Goal: Information Seeking & Learning: Learn about a topic

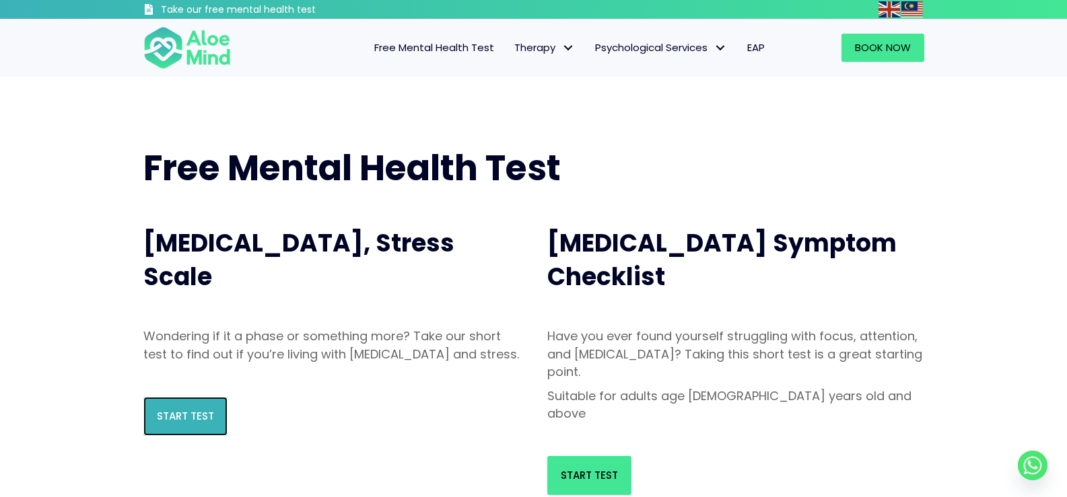
click at [215, 436] on link "Start Test" at bounding box center [185, 416] width 84 height 39
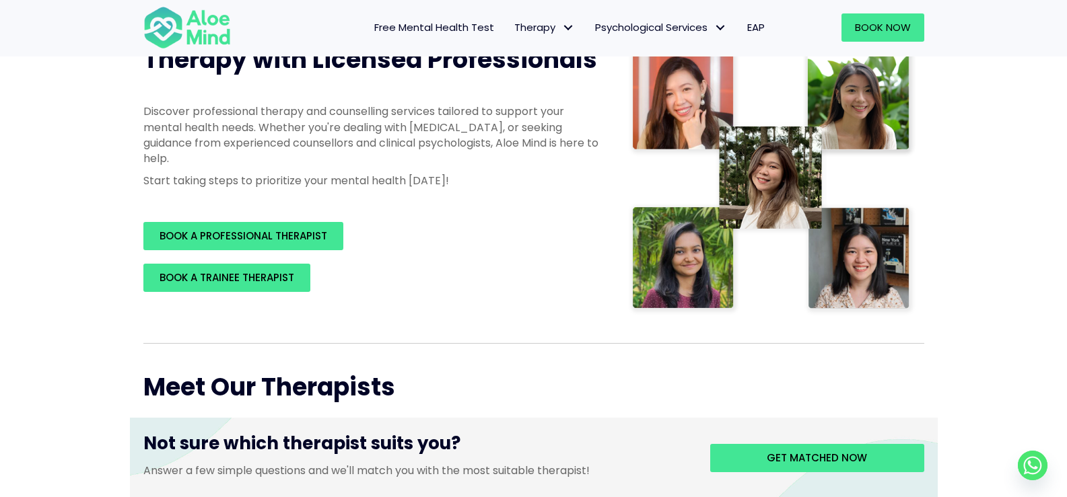
scroll to position [135, 0]
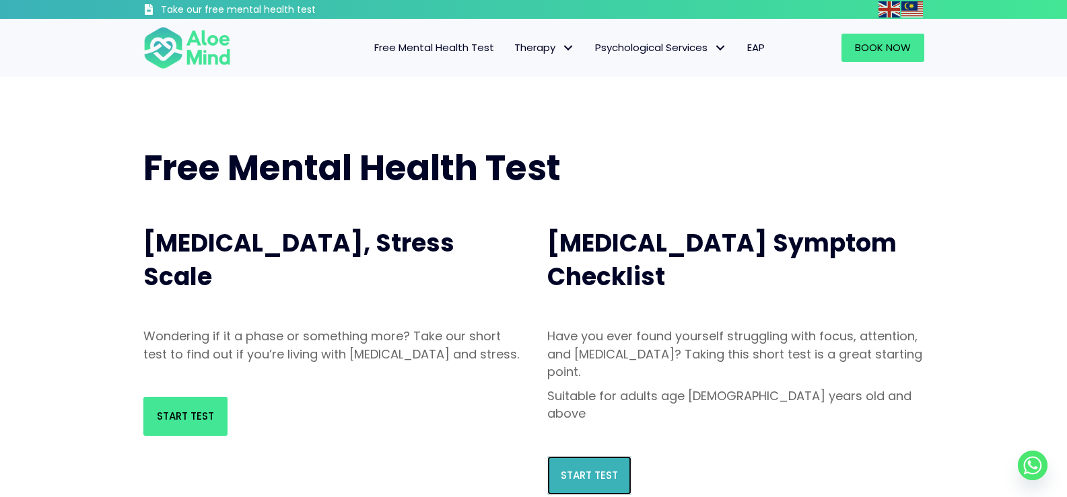
drag, startPoint x: 590, startPoint y: 428, endPoint x: 552, endPoint y: 396, distance: 49.2
click at [589, 456] on link "Start Test" at bounding box center [589, 475] width 84 height 39
